Goal: Information Seeking & Learning: Learn about a topic

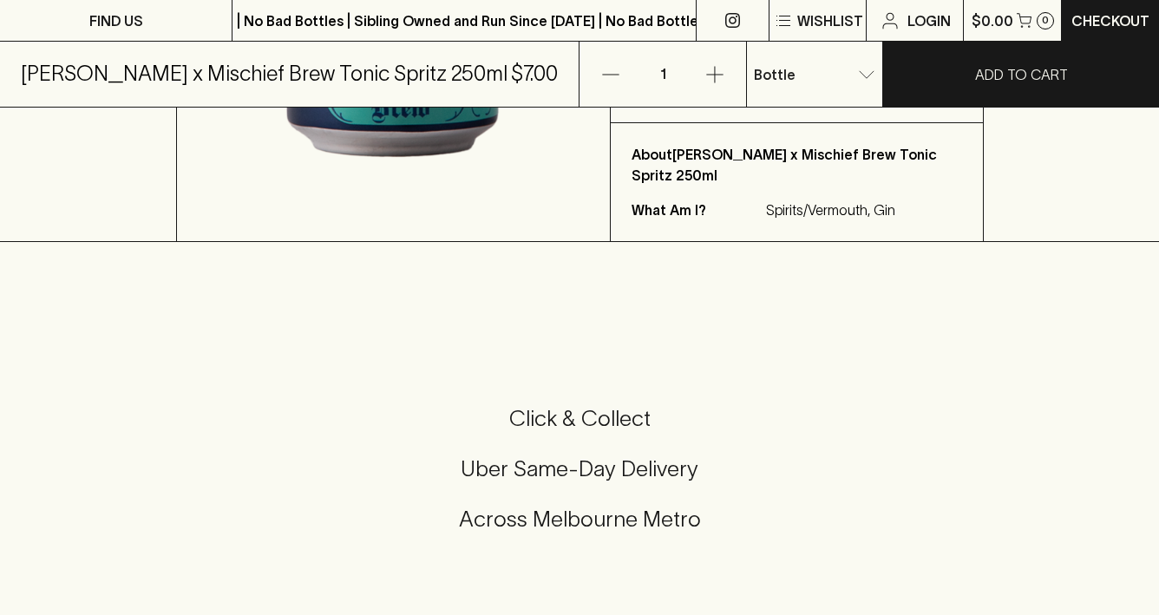
scroll to position [492, 0]
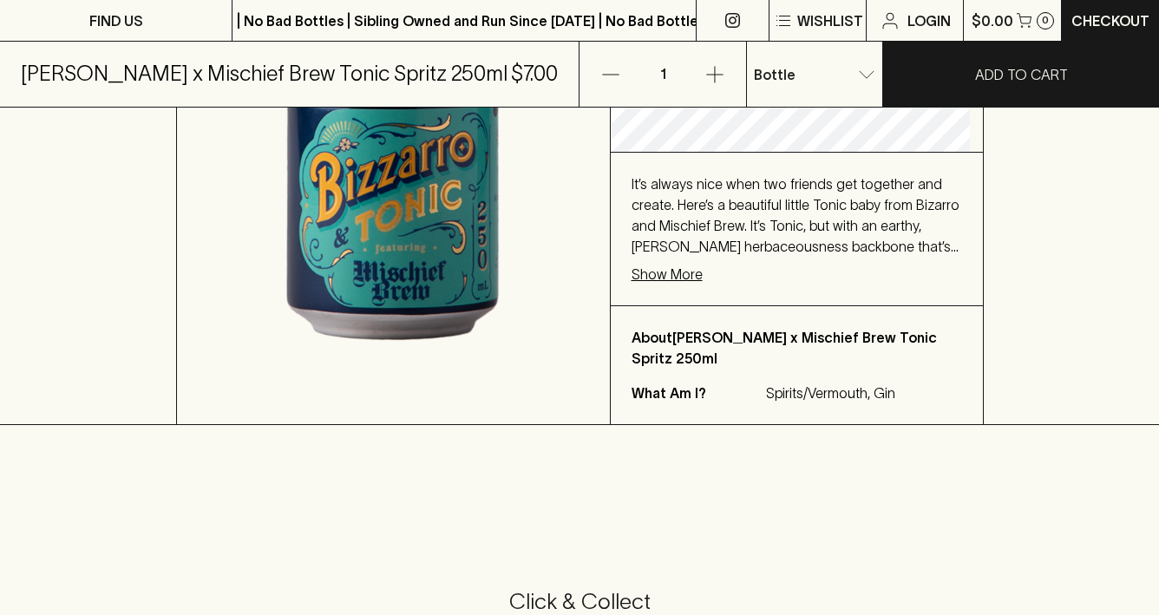
click at [329, 280] on img at bounding box center [393, 55] width 433 height 738
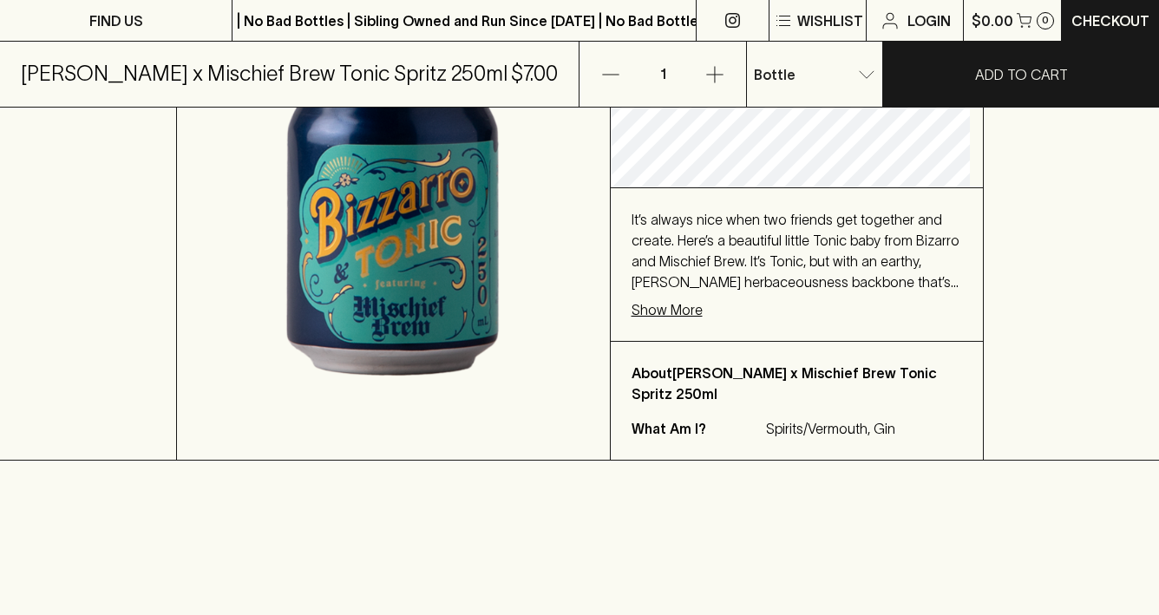
scroll to position [502, 0]
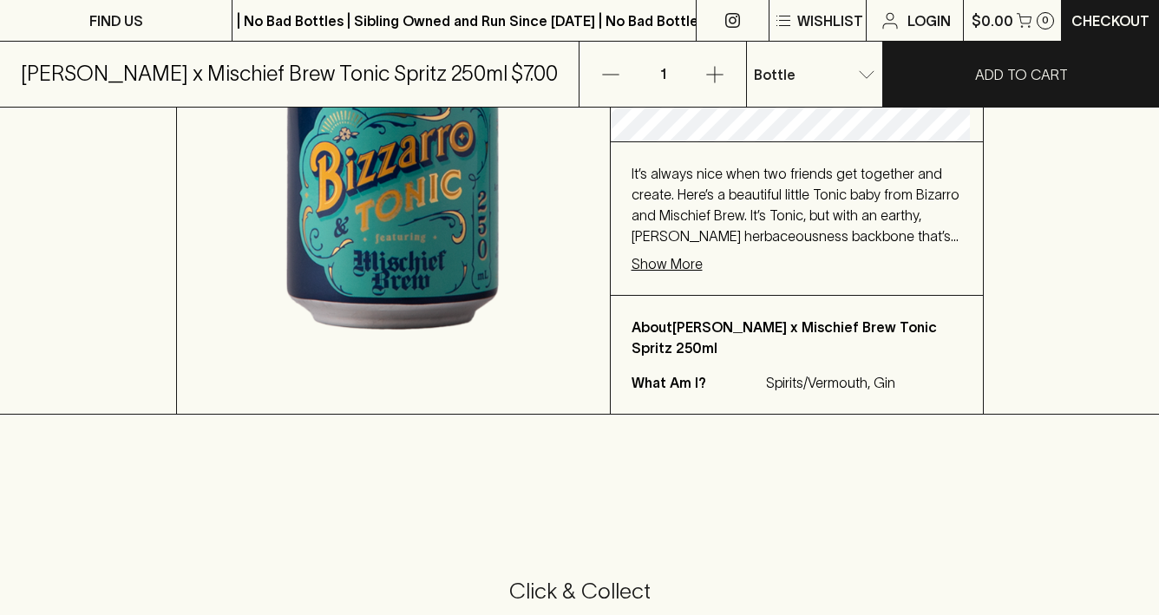
click at [670, 269] on p "Show More" at bounding box center [666, 263] width 71 height 21
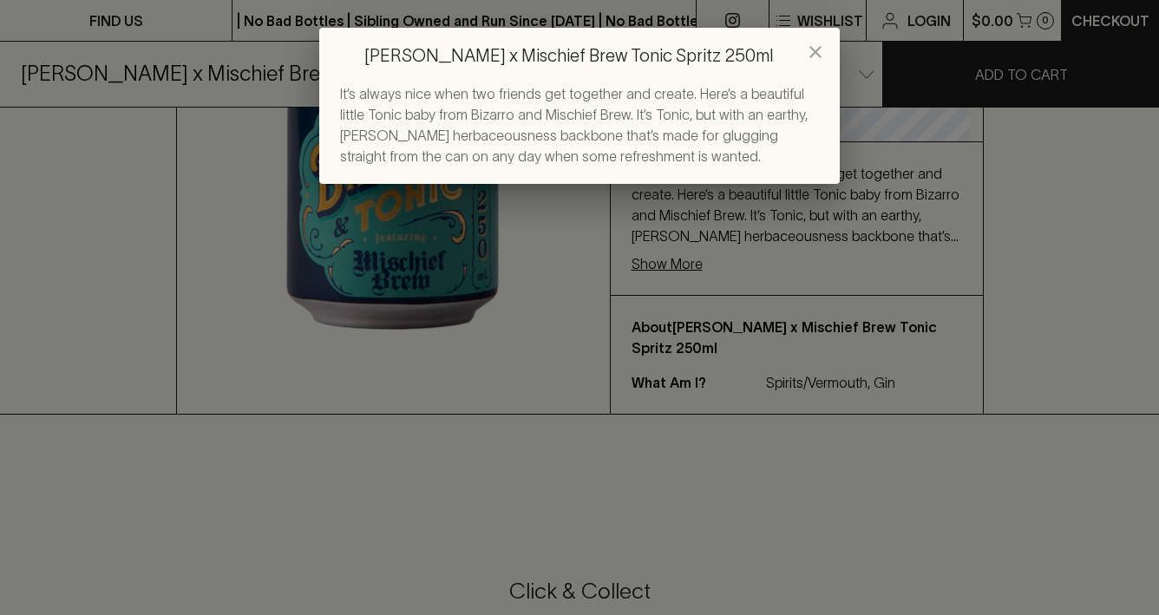
click at [809, 32] on h2 "[PERSON_NAME] x Mischief Brew Tonic Spritz 250ml" at bounding box center [579, 56] width 520 height 56
click at [810, 45] on icon "close" at bounding box center [815, 52] width 21 height 21
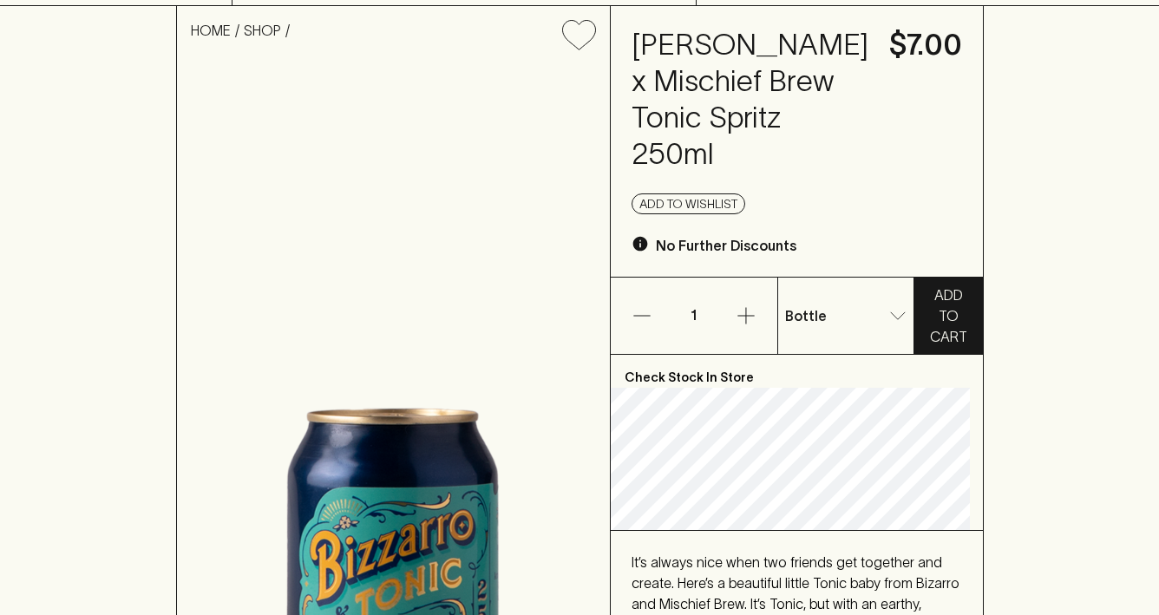
scroll to position [0, 0]
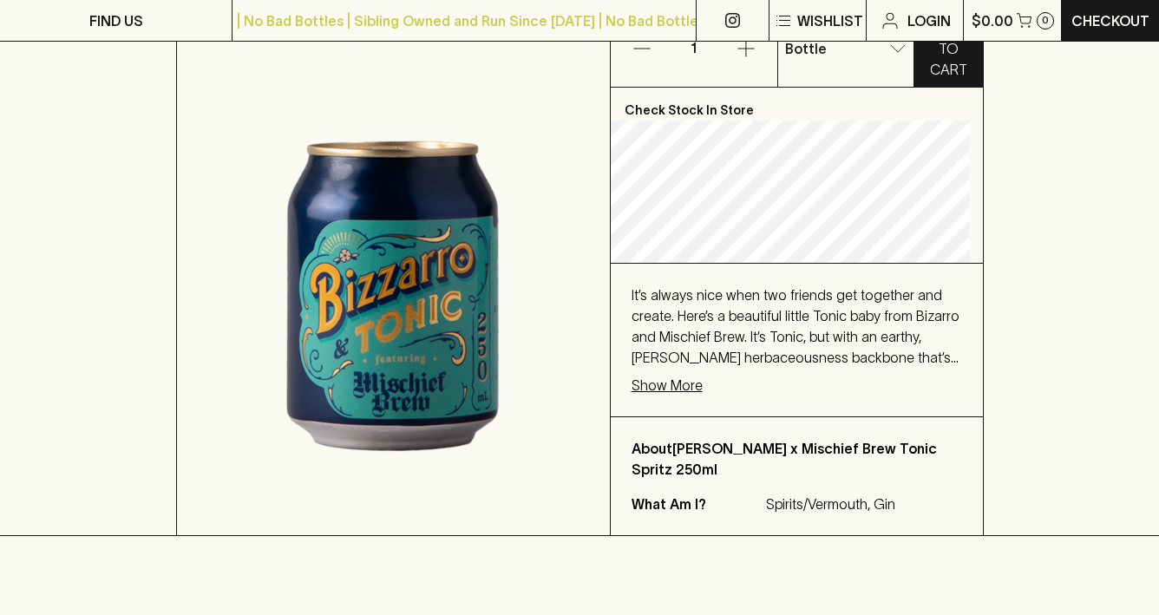
scroll to position [402, 0]
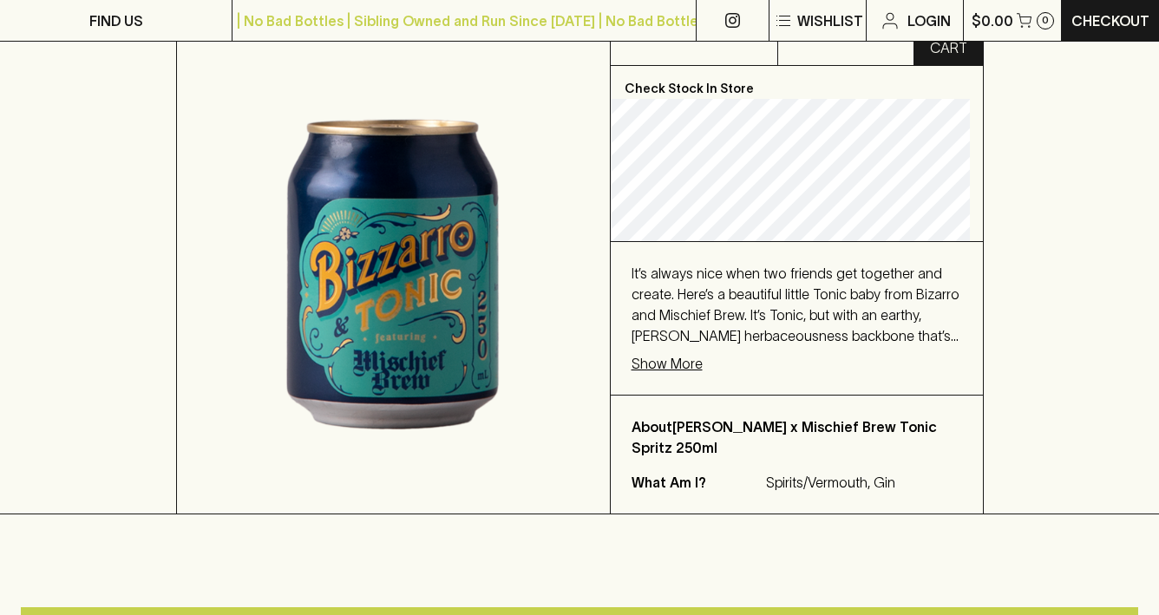
click at [700, 366] on p "Show More" at bounding box center [666, 363] width 71 height 21
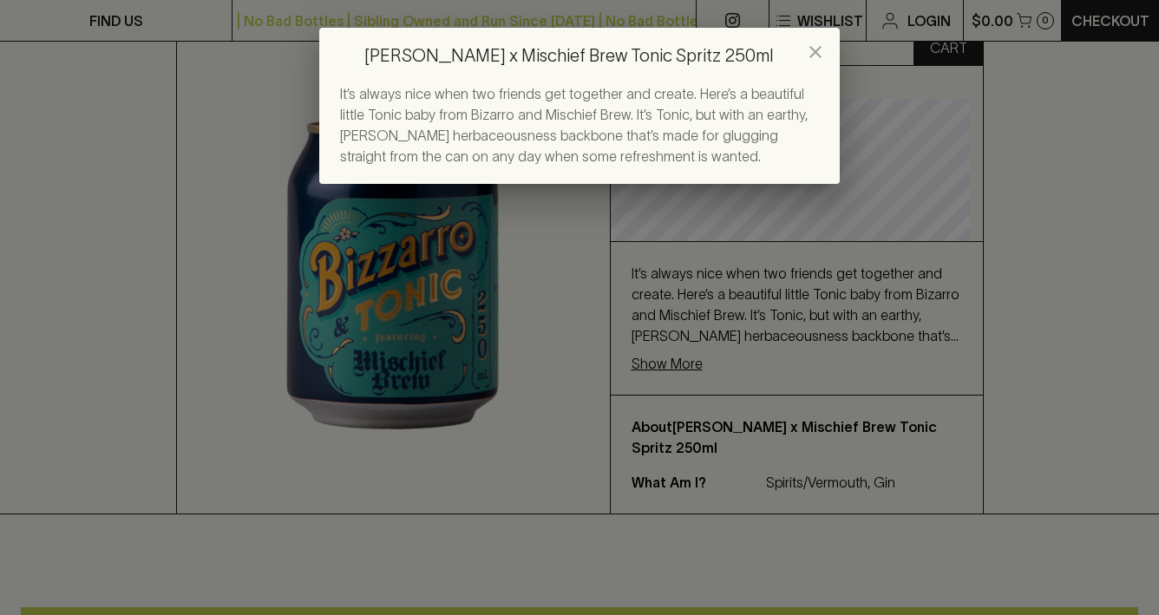
click at [794, 43] on h2 "[PERSON_NAME] x Mischief Brew Tonic Spritz 250ml" at bounding box center [579, 56] width 520 height 56
click at [805, 49] on icon "close" at bounding box center [815, 52] width 21 height 21
